Goal: Transaction & Acquisition: Purchase product/service

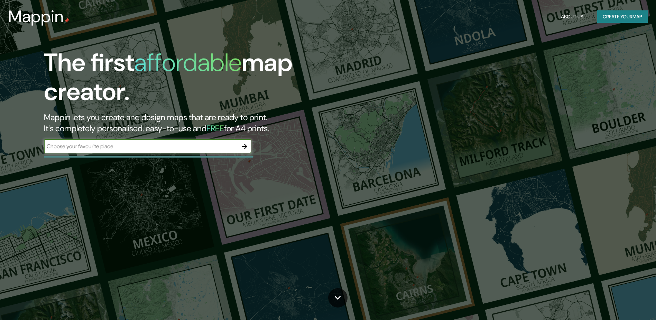
click at [154, 148] on input "text" at bounding box center [141, 146] width 194 height 8
type input "[GEOGRAPHIC_DATA]"
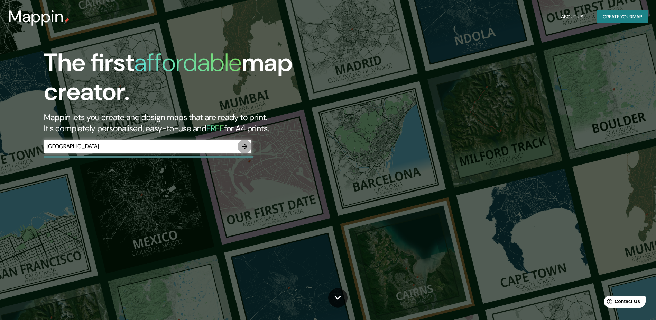
click at [242, 149] on icon "button" at bounding box center [245, 146] width 8 height 8
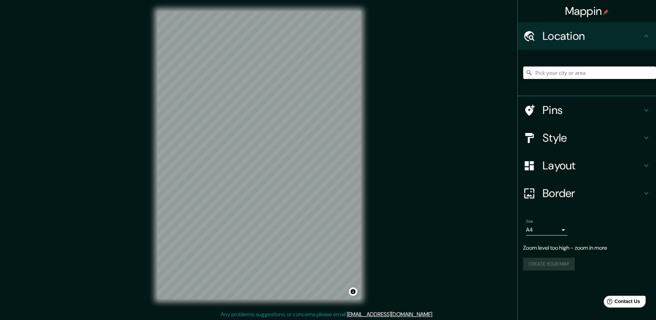
click at [575, 136] on h4 "Style" at bounding box center [593, 138] width 100 height 14
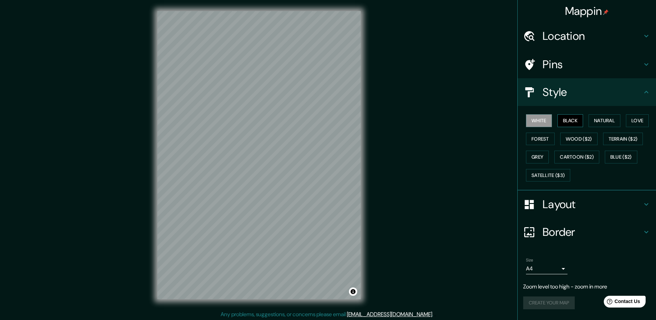
click at [573, 124] on button "Black" at bounding box center [571, 120] width 26 height 13
click at [612, 121] on button "Natural" at bounding box center [605, 120] width 32 height 13
click at [640, 123] on button "Love" at bounding box center [637, 120] width 23 height 13
click at [541, 139] on button "Forest" at bounding box center [540, 139] width 29 height 13
click at [540, 156] on button "Grey" at bounding box center [537, 157] width 23 height 13
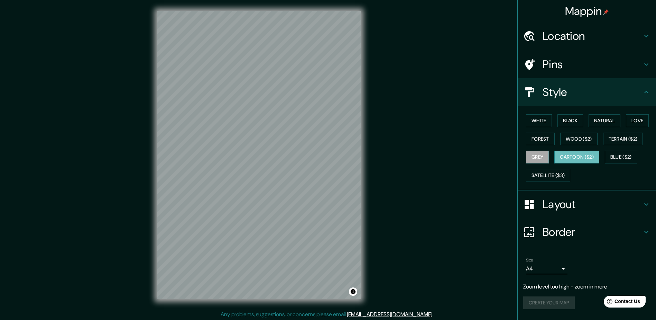
click at [562, 160] on button "Cartoon ($2)" at bounding box center [577, 157] width 45 height 13
click at [620, 158] on button "Blue ($2)" at bounding box center [621, 157] width 33 height 13
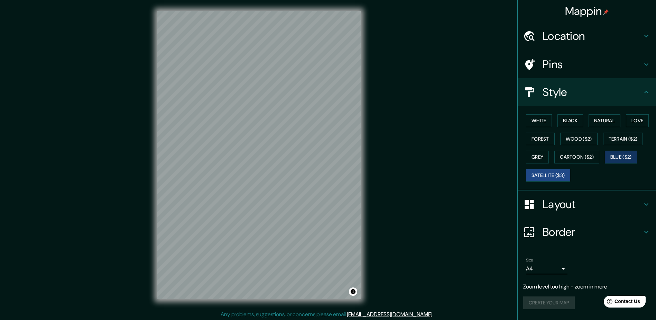
click at [552, 175] on button "Satellite ($3)" at bounding box center [548, 175] width 44 height 13
click at [545, 121] on button "White" at bounding box center [539, 120] width 26 height 13
click at [569, 121] on button "Black" at bounding box center [571, 120] width 26 height 13
click at [553, 122] on div "White Black Natural Love Forest Wood ($2) Terrain ($2) Grey Cartoon ($2) Blue (…" at bounding box center [590, 147] width 133 height 73
click at [542, 123] on button "White" at bounding box center [539, 120] width 26 height 13
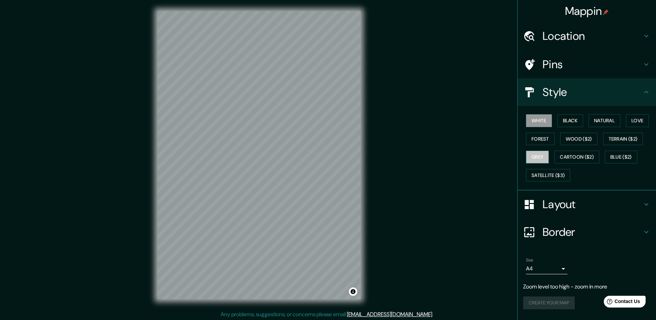
click at [542, 156] on button "Grey" at bounding box center [537, 157] width 23 height 13
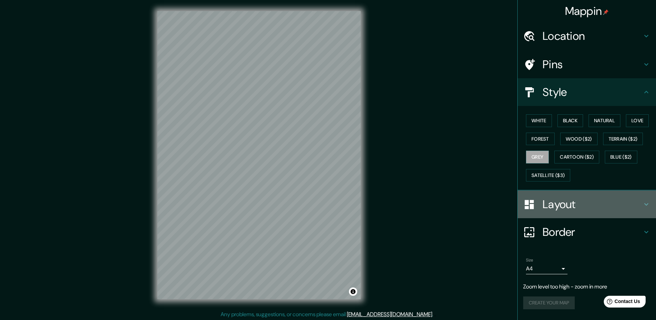
click at [559, 209] on h4 "Layout" at bounding box center [593, 204] width 100 height 14
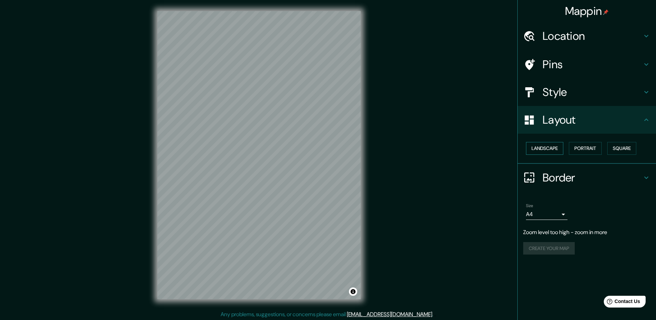
click at [553, 148] on button "Landscape" at bounding box center [544, 148] width 37 height 13
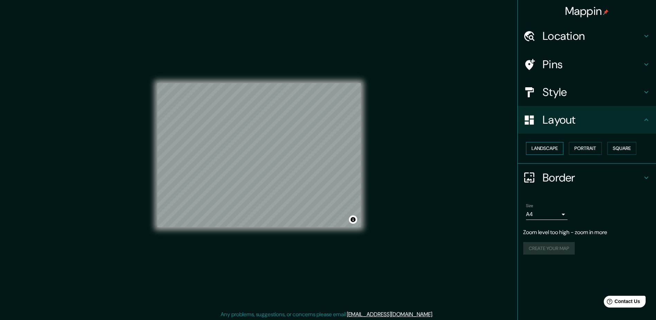
click at [553, 148] on button "Landscape" at bounding box center [544, 148] width 37 height 13
click at [591, 148] on button "Portrait" at bounding box center [585, 148] width 33 height 13
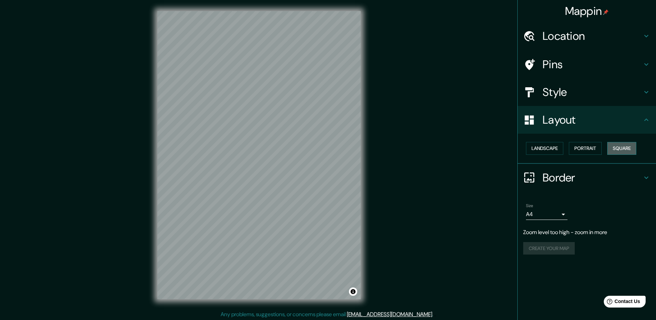
click at [626, 148] on button "Square" at bounding box center [622, 148] width 29 height 13
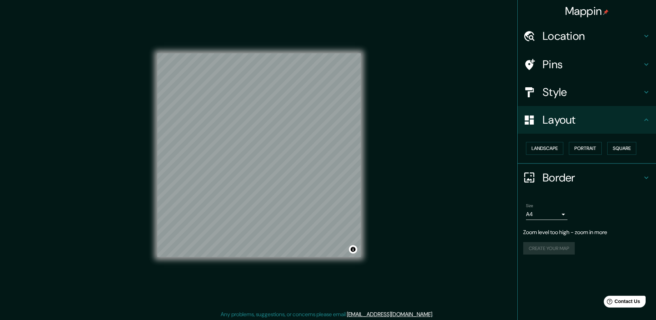
click at [565, 183] on h4 "Border" at bounding box center [593, 178] width 100 height 14
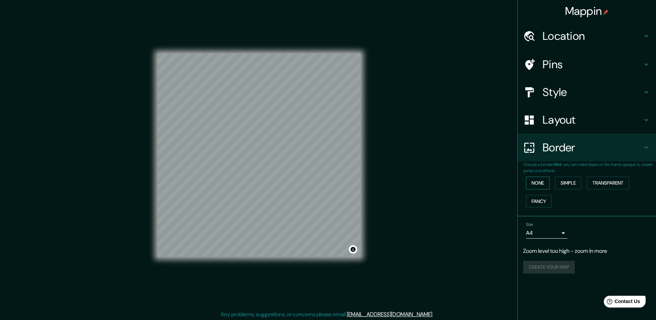
click at [538, 182] on button "None" at bounding box center [538, 182] width 24 height 13
